Goal: Use online tool/utility: Utilize a website feature to perform a specific function

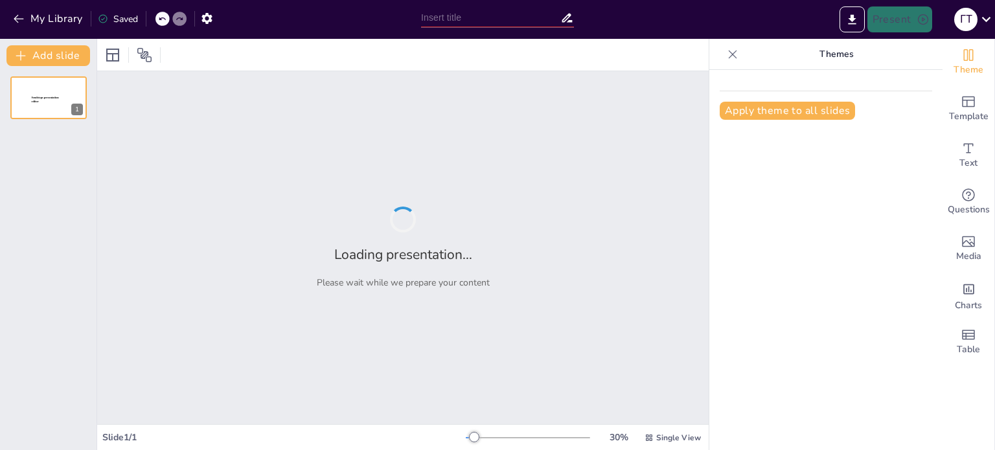
type input "Риси характеру: Що це таке?"
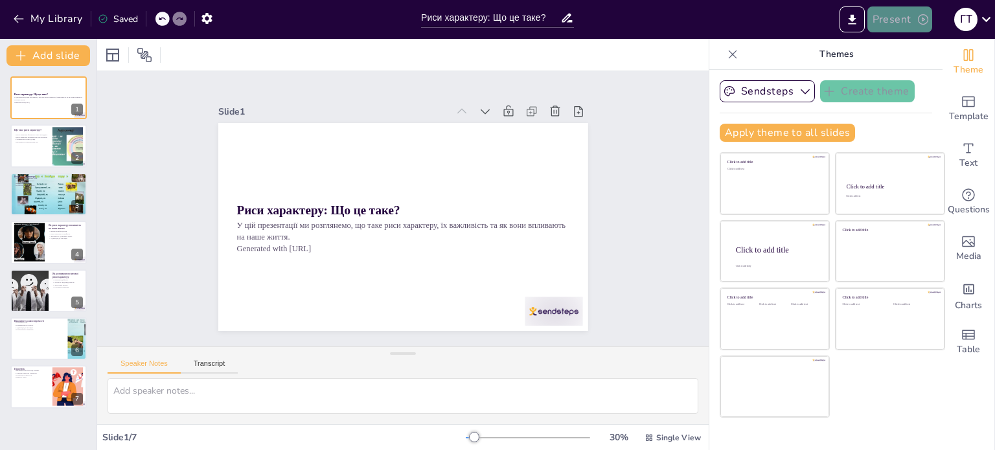
click at [907, 26] on button "Present" at bounding box center [899, 19] width 65 height 26
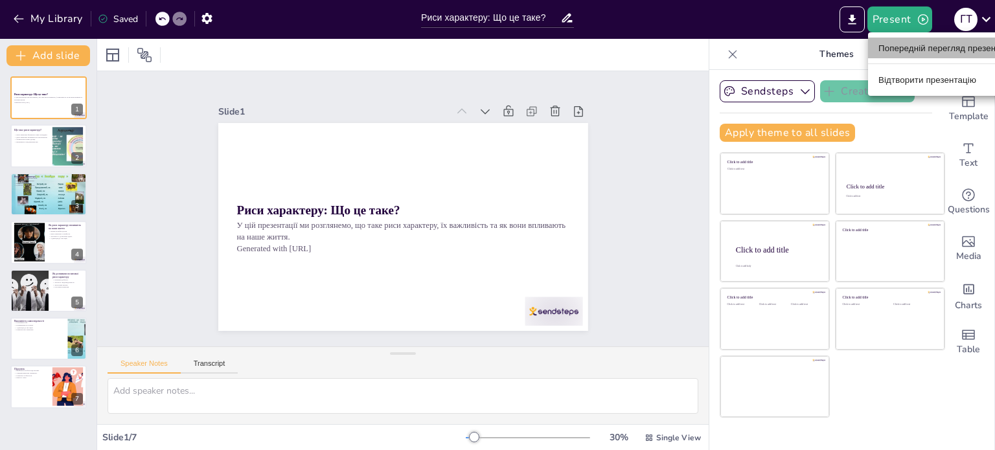
click at [902, 51] on font "Попередній перегляд презентації" at bounding box center [945, 48] width 135 height 10
